Goal: Information Seeking & Learning: Learn about a topic

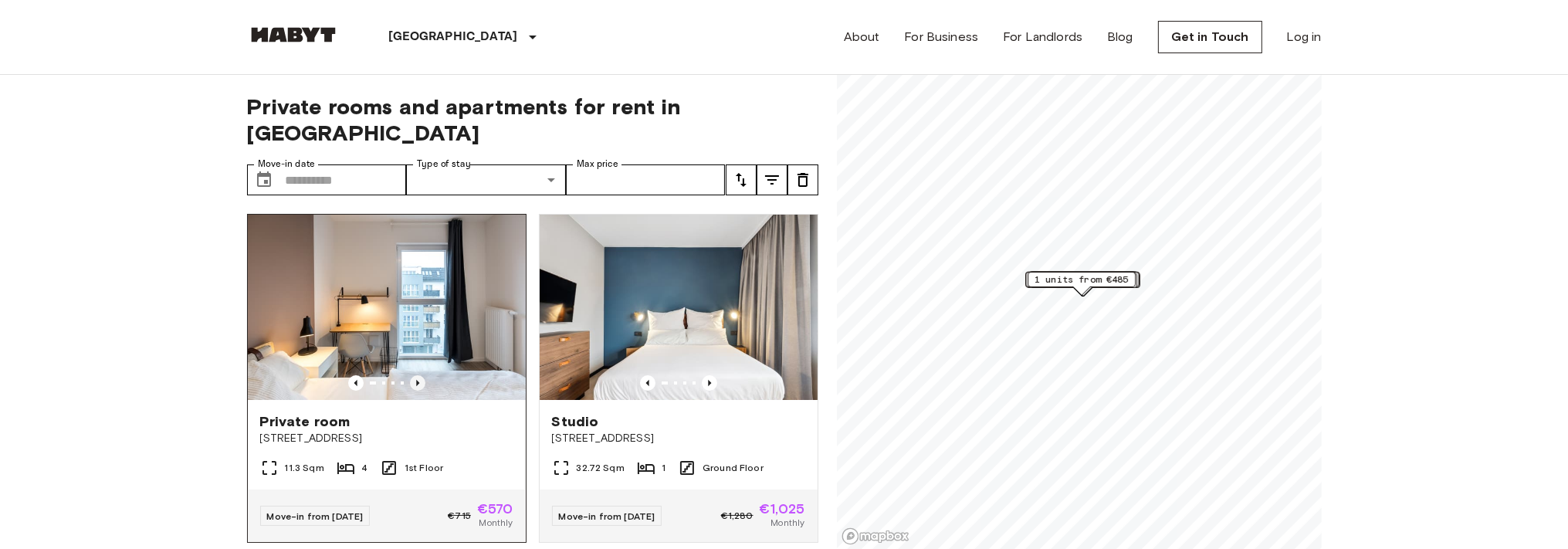
click at [410, 375] on icon "Previous image" at bounding box center [417, 383] width 15 height 15
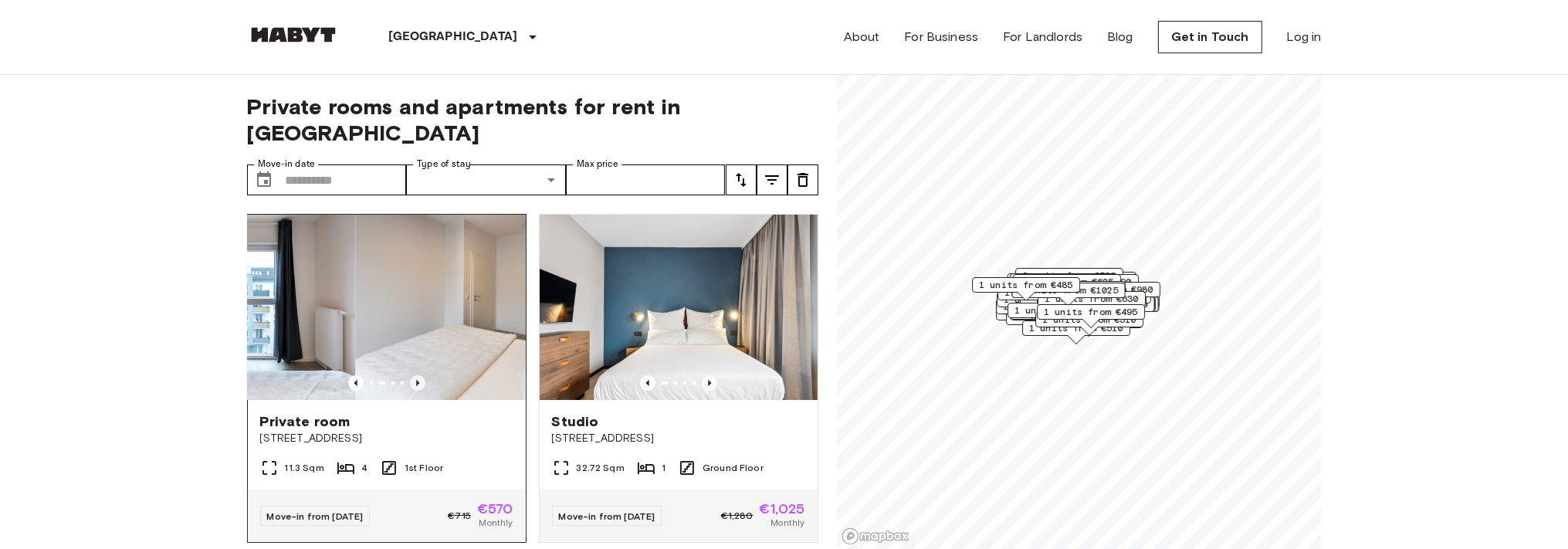
click at [410, 375] on icon "Previous image" at bounding box center [417, 383] width 15 height 15
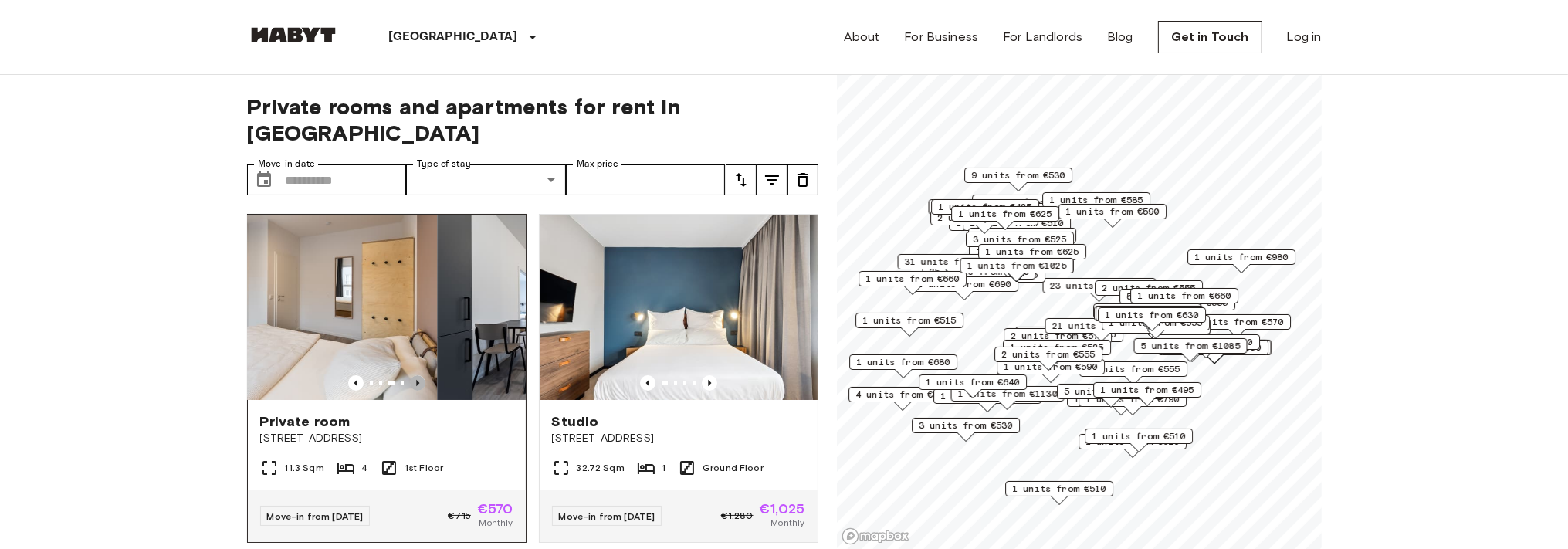
click at [410, 375] on icon "Previous image" at bounding box center [417, 383] width 15 height 15
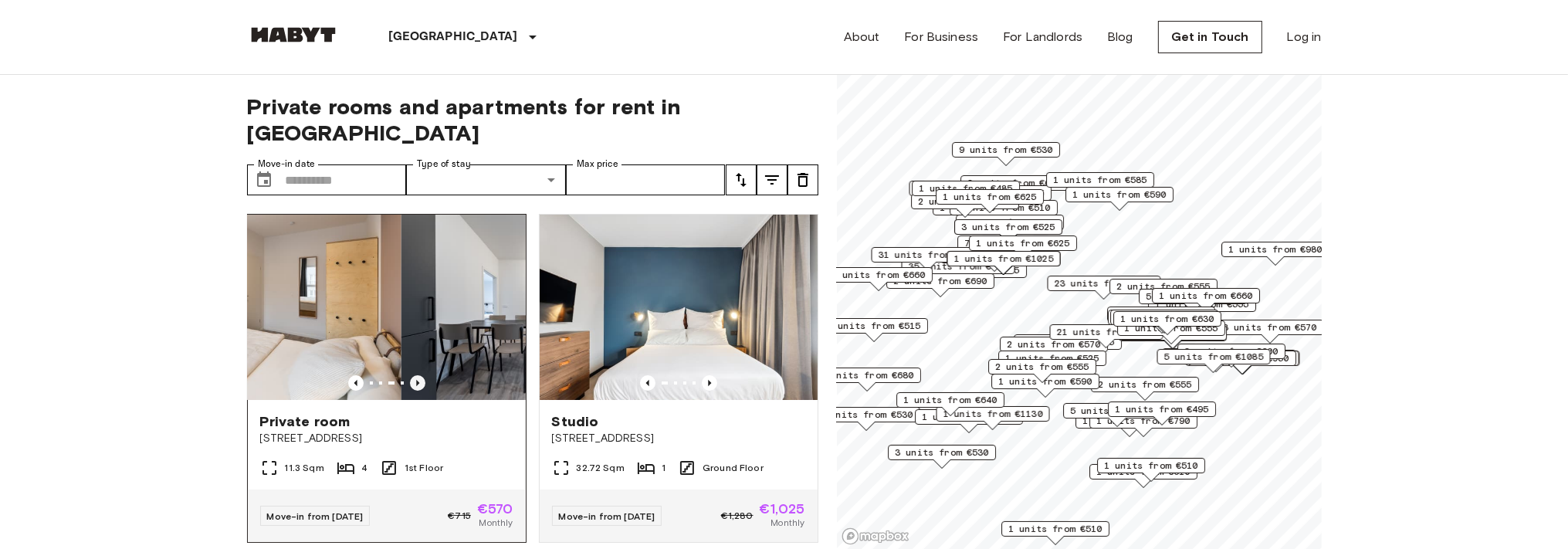
click at [410, 375] on icon "Previous image" at bounding box center [417, 383] width 15 height 15
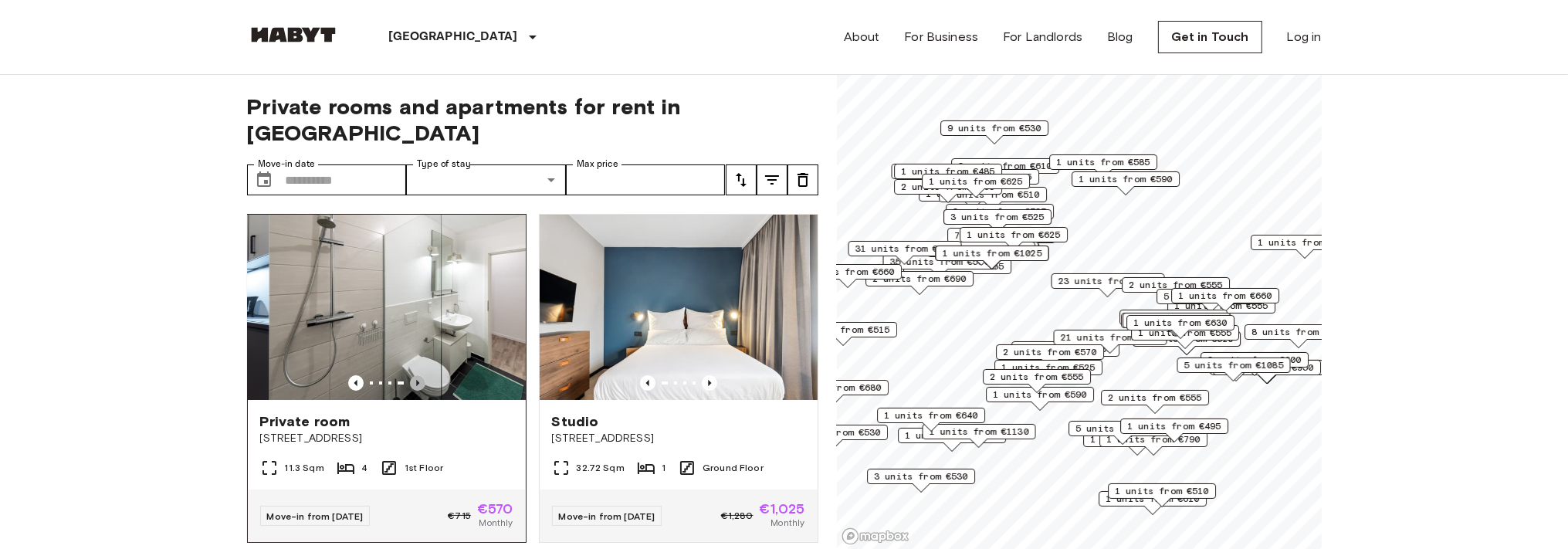
click at [410, 375] on icon "Previous image" at bounding box center [417, 383] width 15 height 15
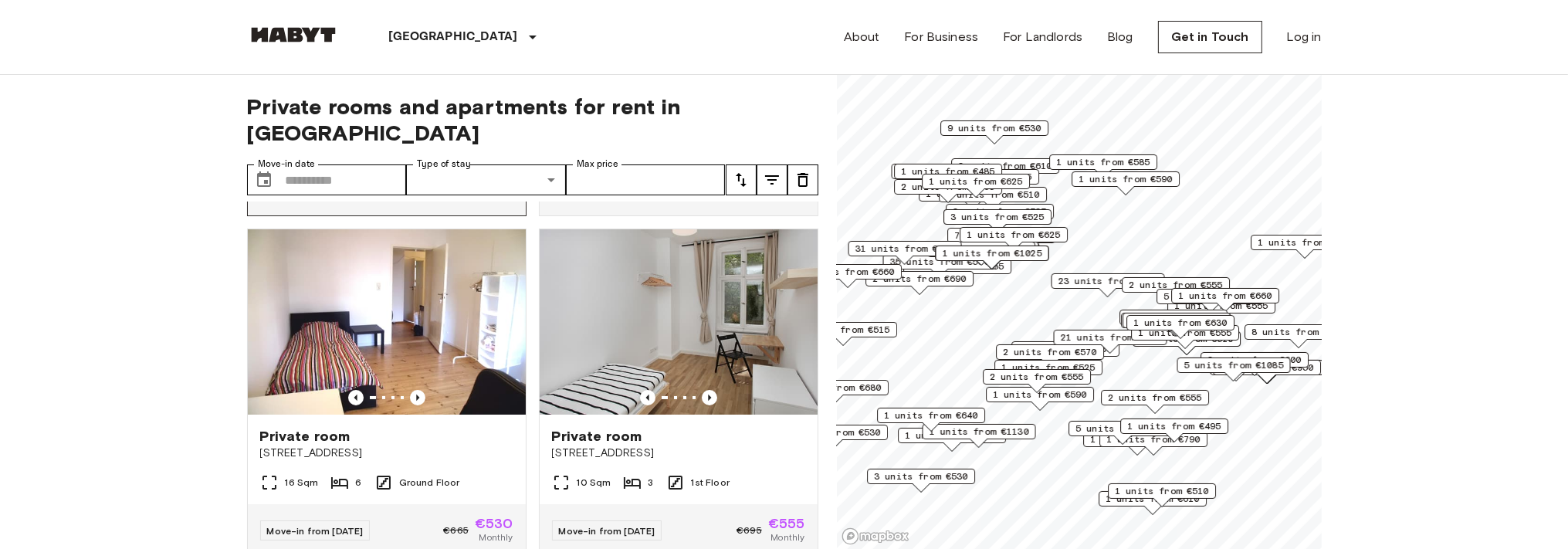
scroll to position [356, 0]
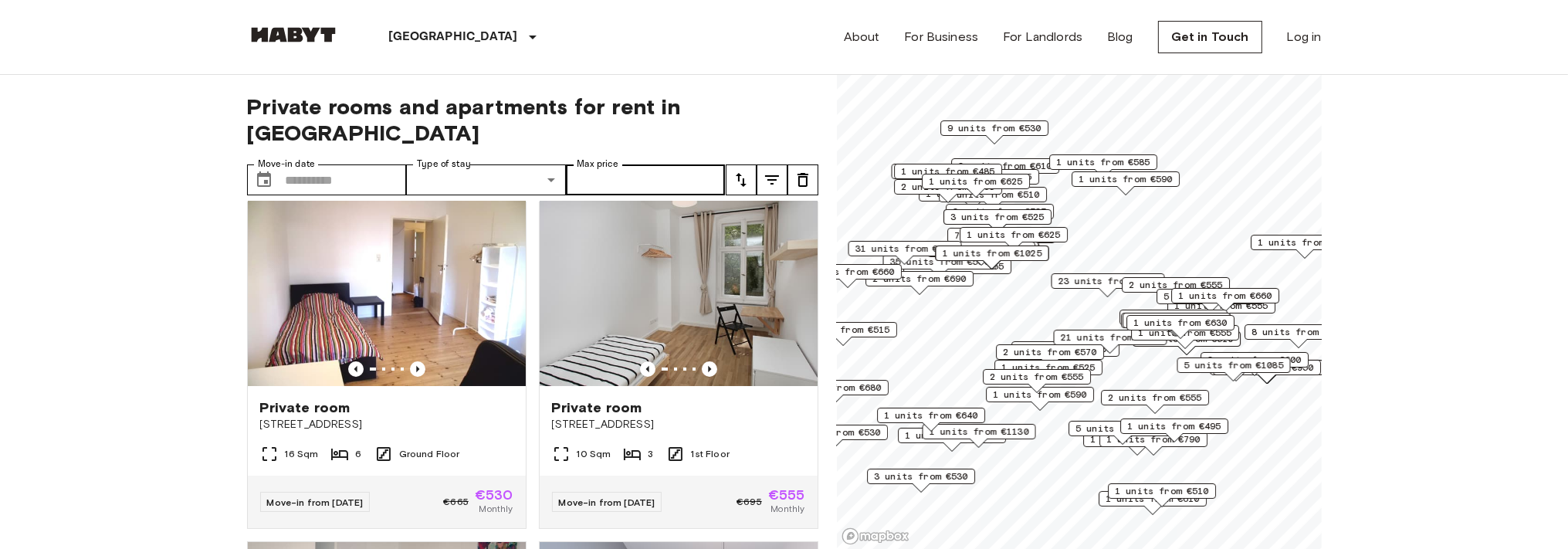
click at [599, 158] on label "Max price" at bounding box center [597, 164] width 42 height 13
click at [599, 165] on input "Max price" at bounding box center [645, 180] width 159 height 31
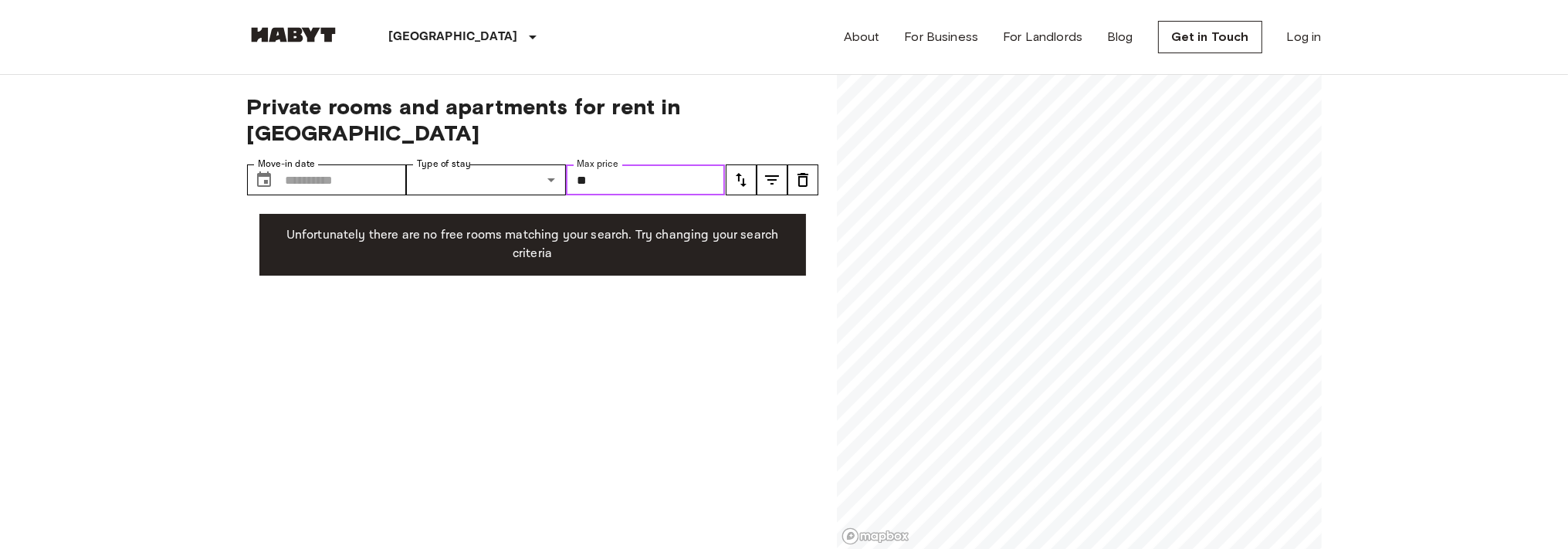
type input "*"
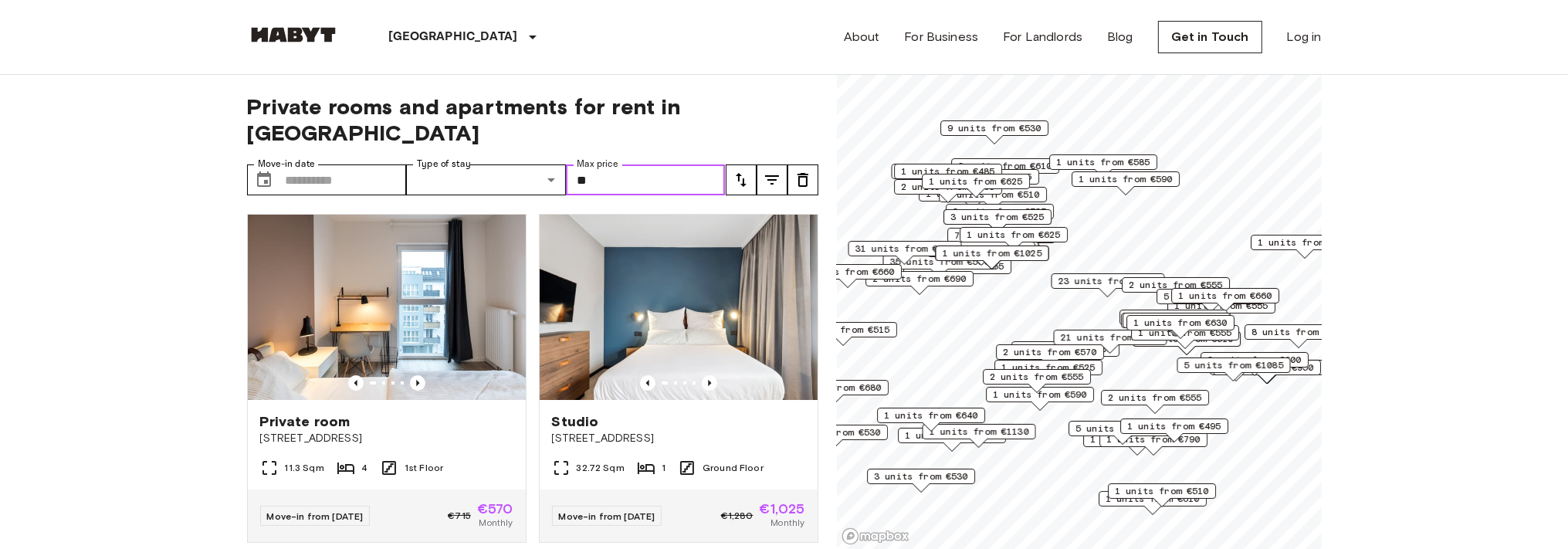
type input "***"
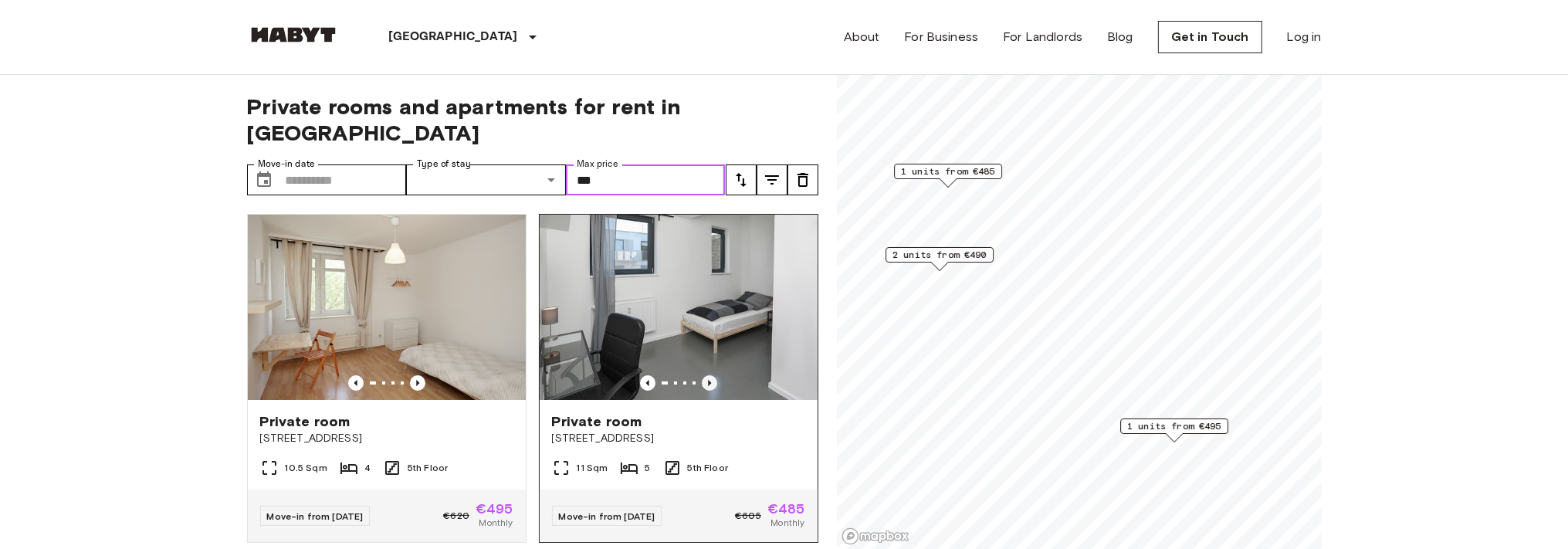
click at [701, 375] on icon "Previous image" at bounding box center [709, 383] width 15 height 15
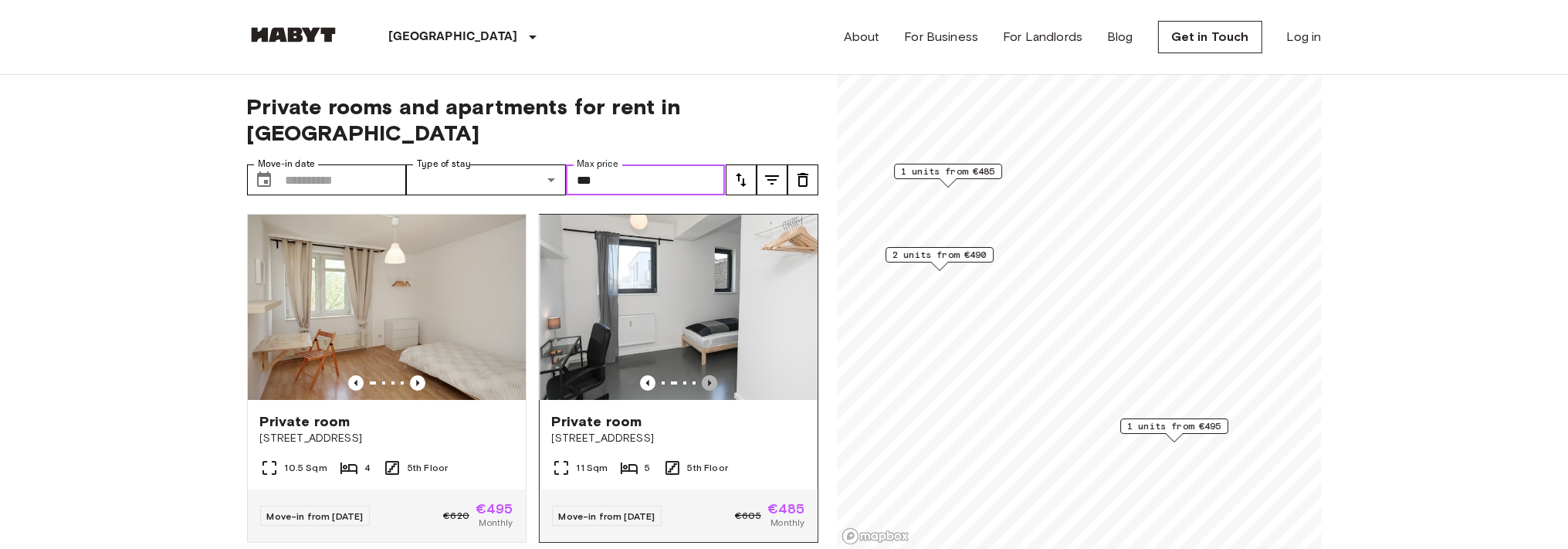
click at [701, 375] on icon "Previous image" at bounding box center [709, 383] width 15 height 15
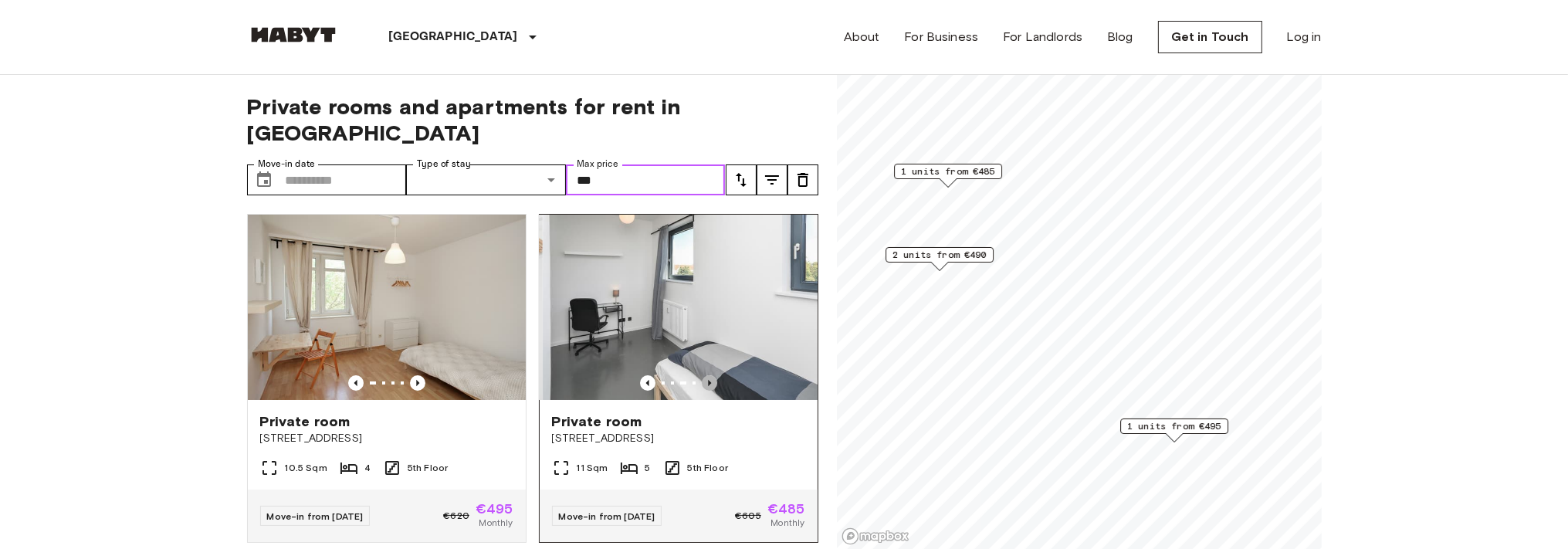
click at [701, 375] on icon "Previous image" at bounding box center [709, 383] width 15 height 15
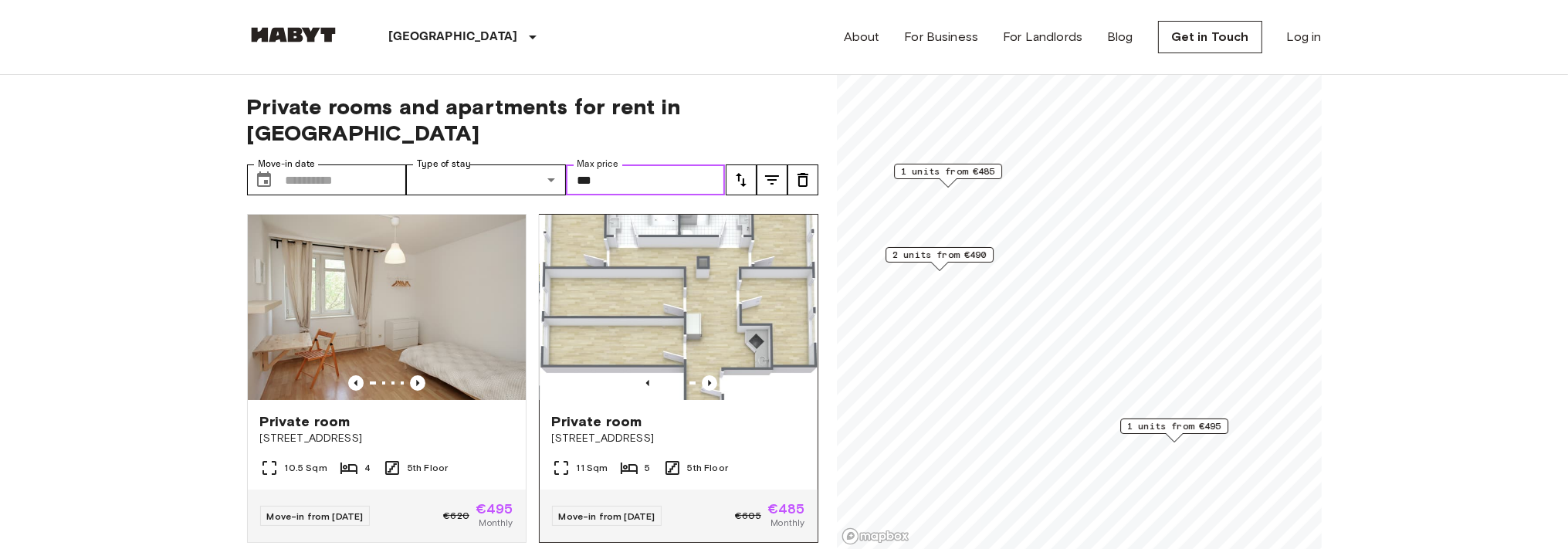
scroll to position [356, 0]
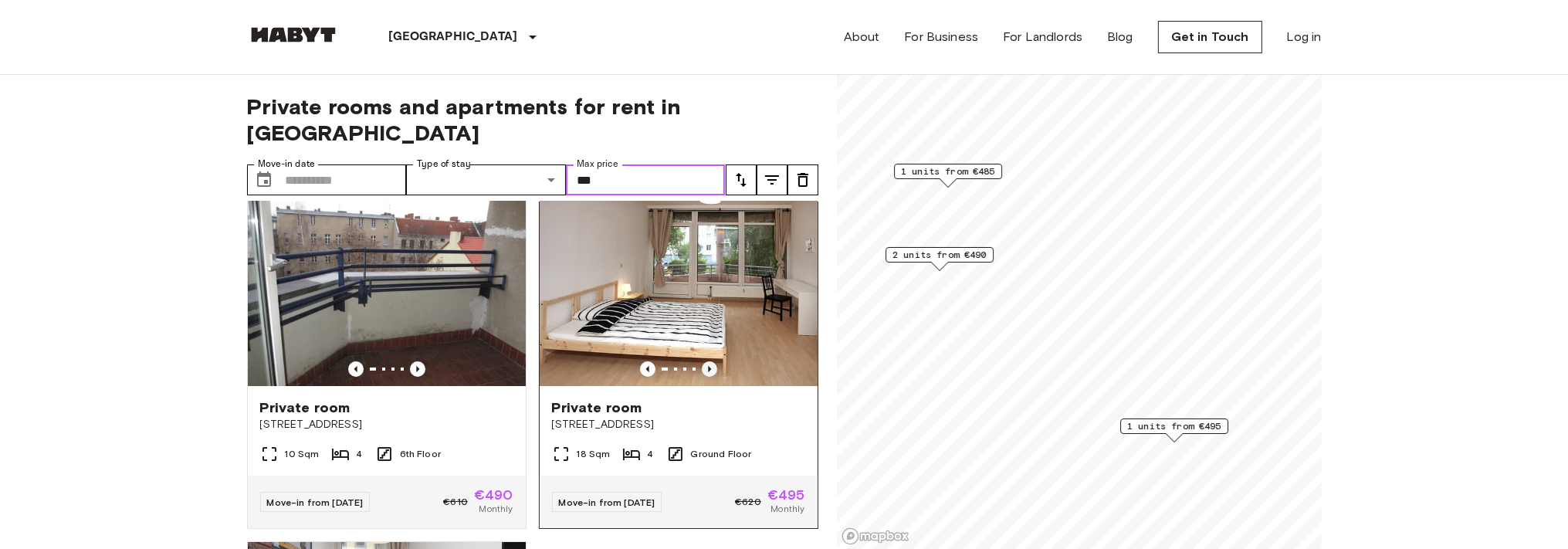
click at [701, 361] on icon "Previous image" at bounding box center [709, 369] width 15 height 15
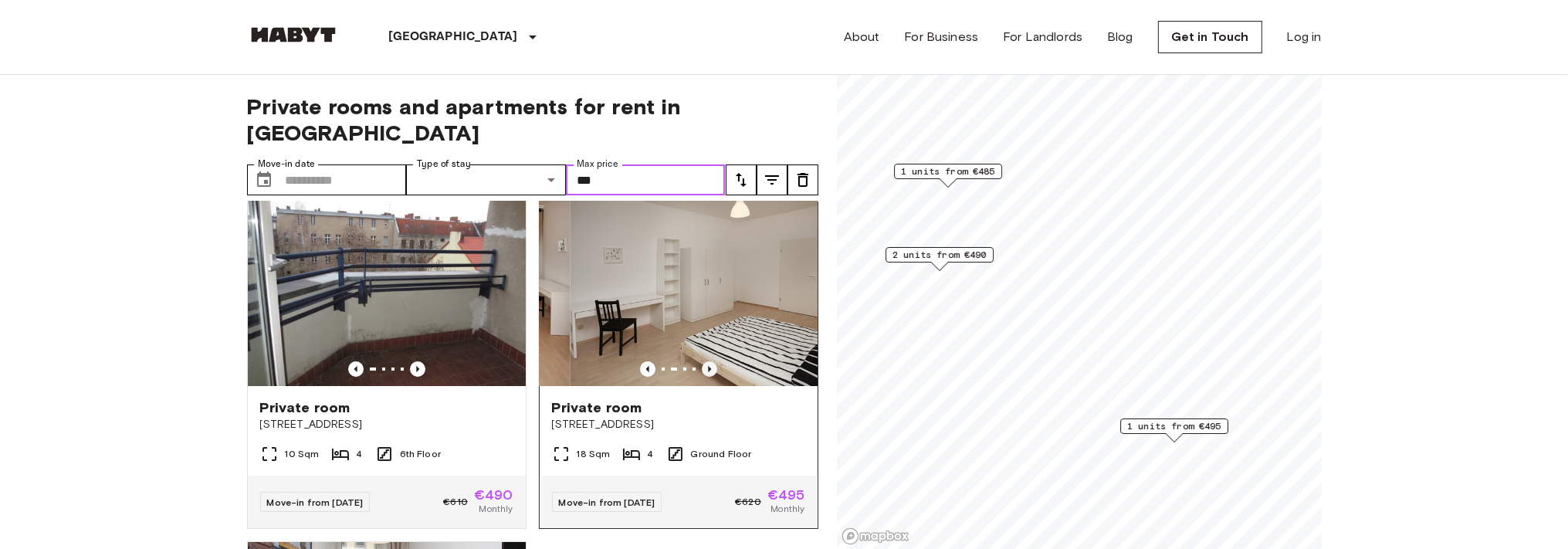
click at [701, 361] on icon "Previous image" at bounding box center [709, 369] width 15 height 15
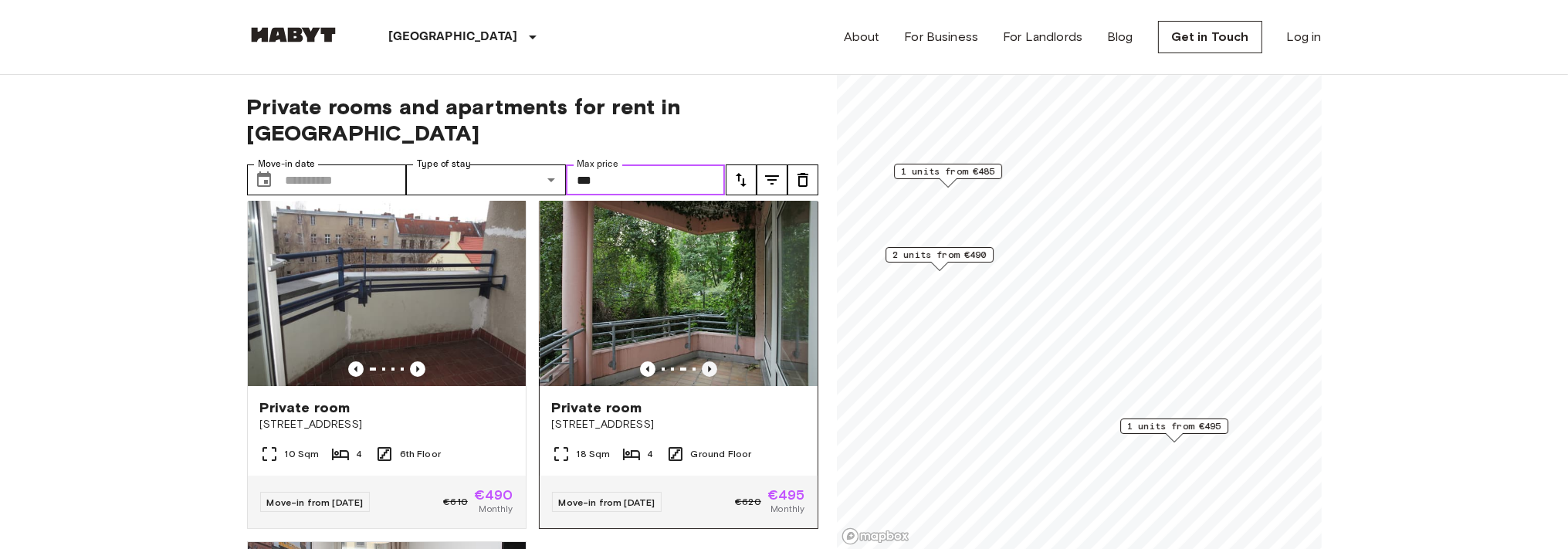
scroll to position [719, 0]
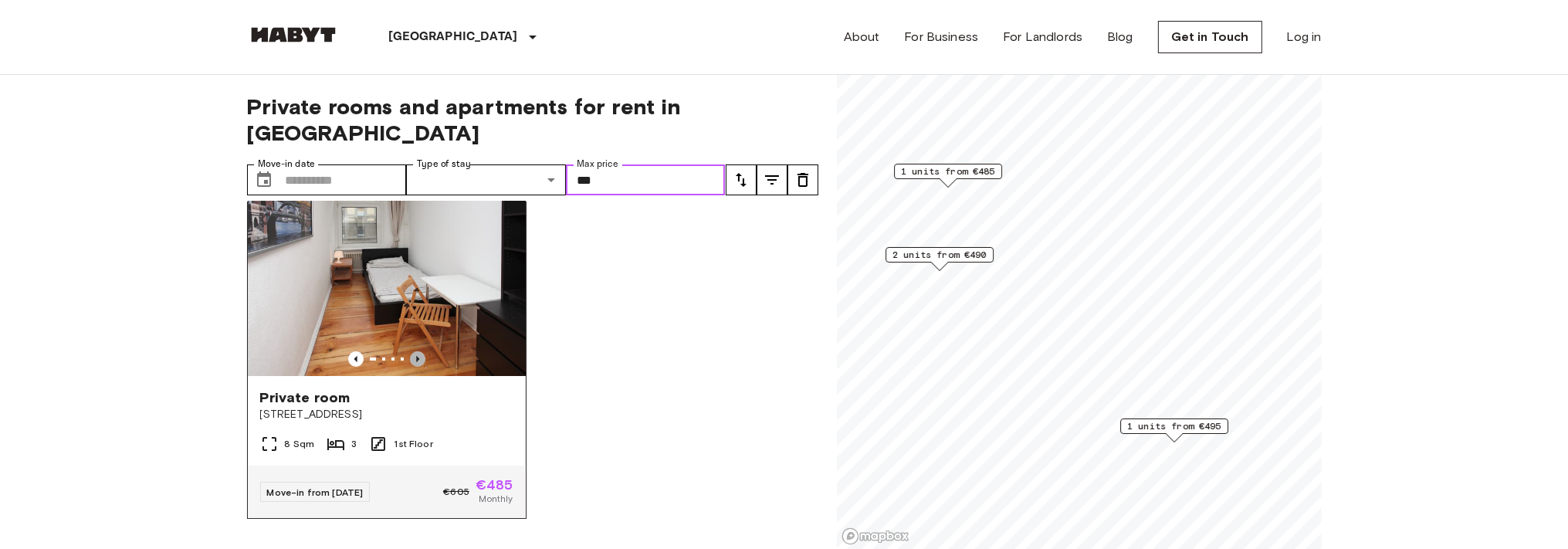
click at [412, 351] on icon "Previous image" at bounding box center [417, 359] width 15 height 15
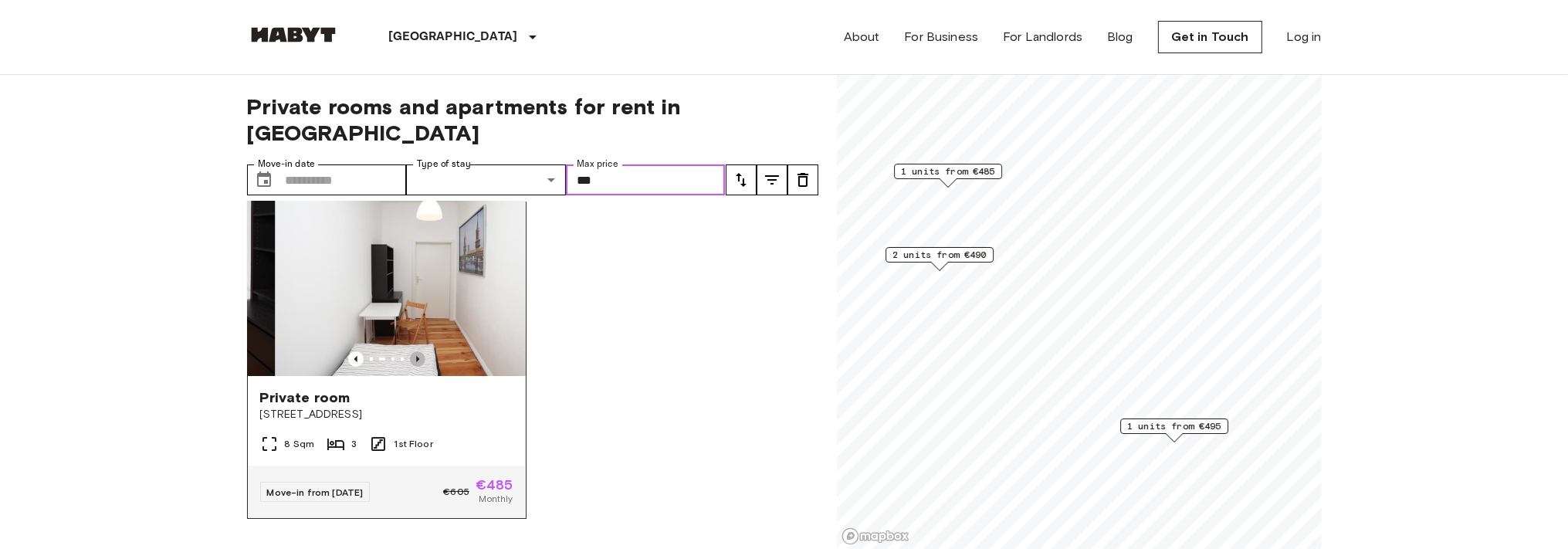
click at [412, 351] on icon "Previous image" at bounding box center [417, 359] width 15 height 15
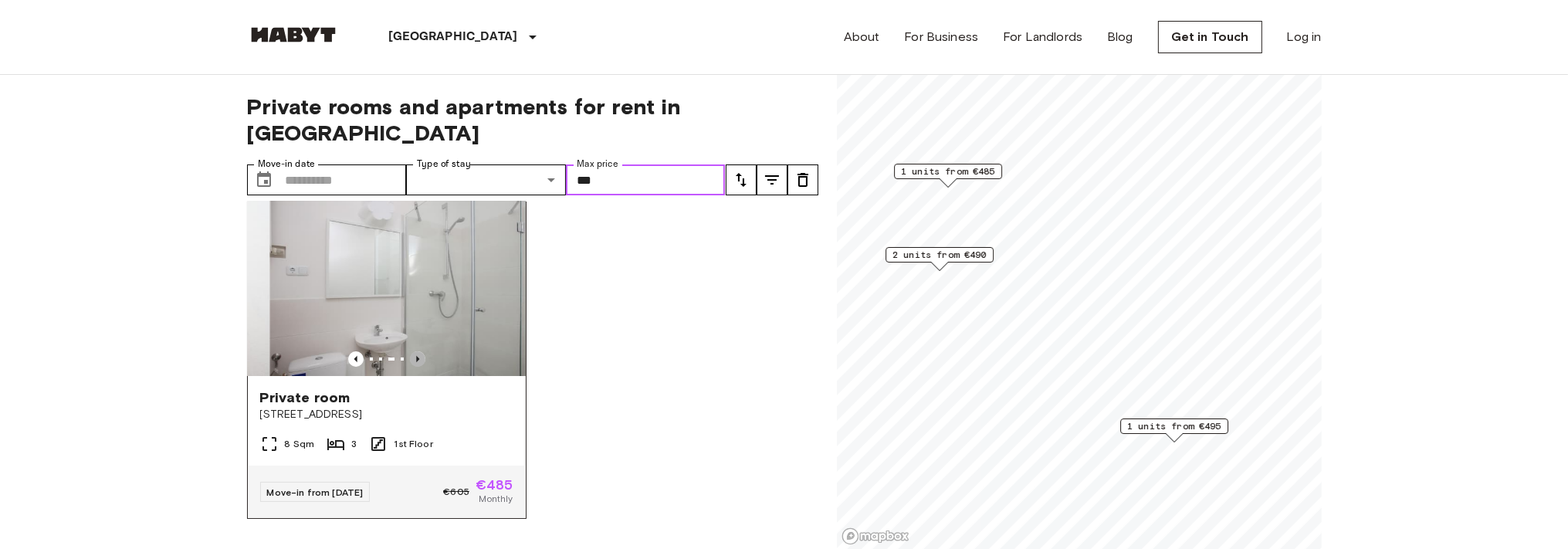
click at [412, 351] on icon "Previous image" at bounding box center [417, 359] width 15 height 15
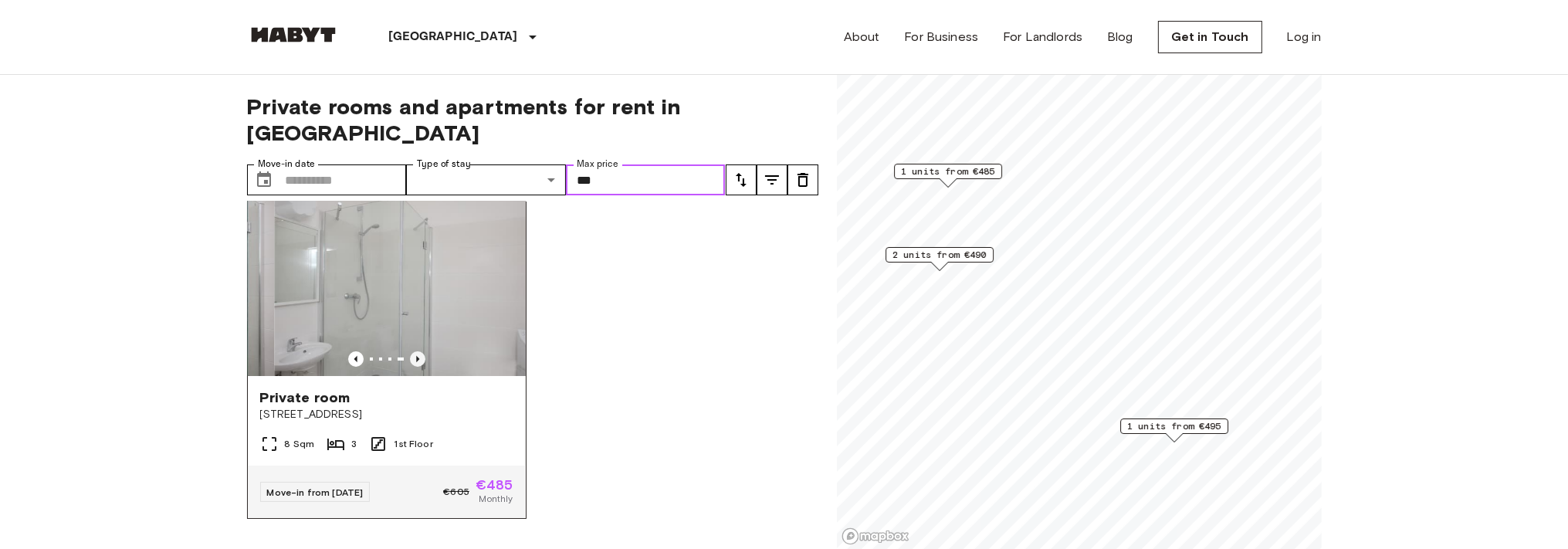
click at [412, 351] on icon "Previous image" at bounding box center [417, 359] width 15 height 15
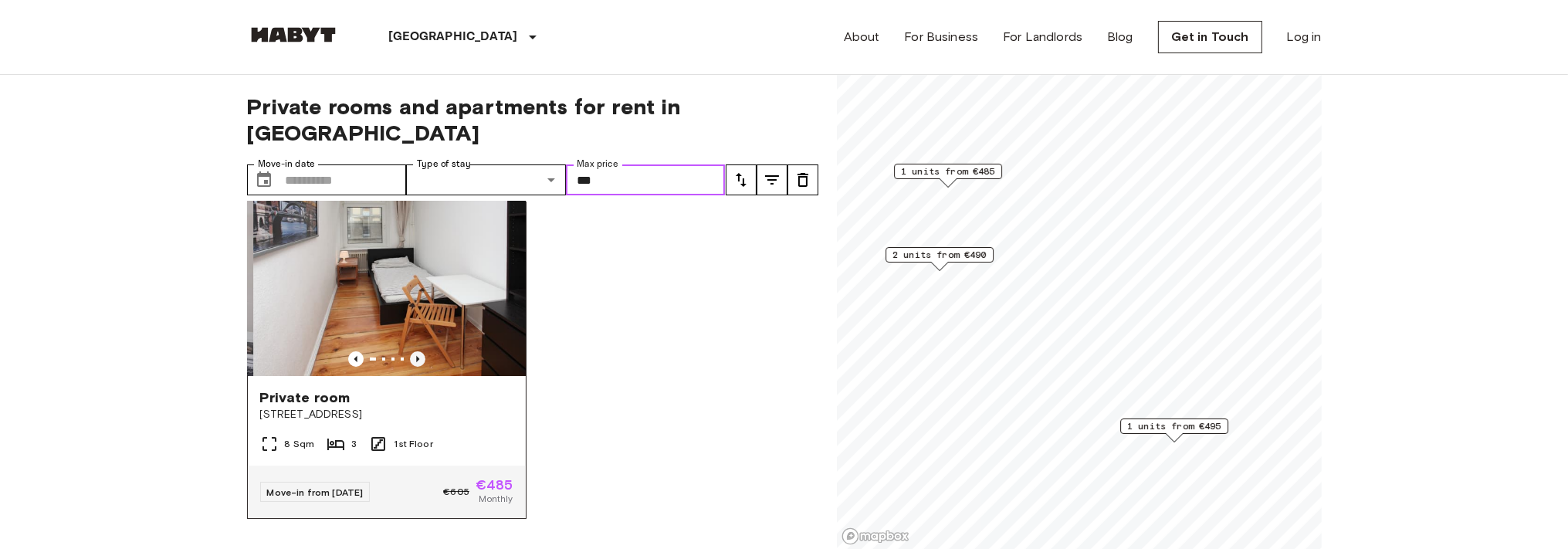
click at [412, 351] on icon "Previous image" at bounding box center [417, 359] width 15 height 15
